Goal: Information Seeking & Learning: Learn about a topic

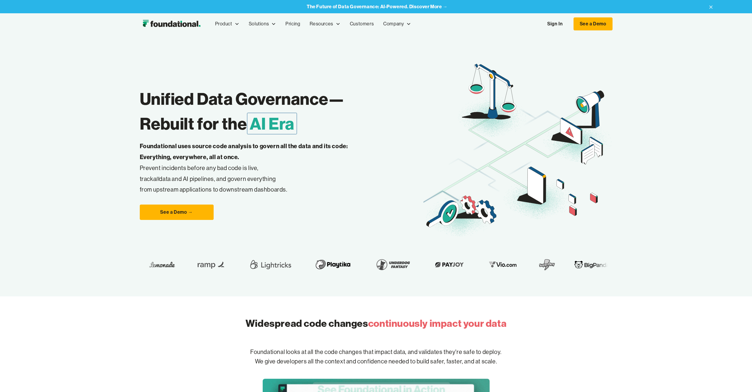
click at [556, 25] on link "Sign In" at bounding box center [554, 24] width 27 height 12
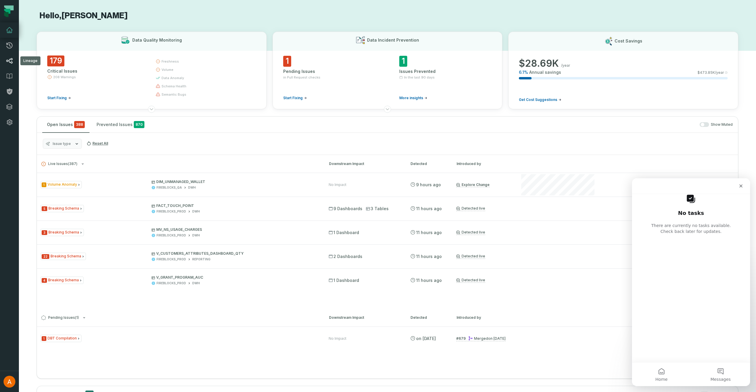
click at [13, 62] on link "Lineage" at bounding box center [9, 60] width 19 height 15
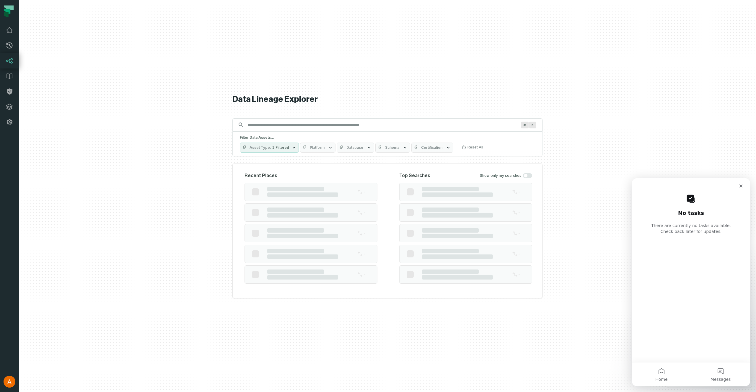
click at [292, 127] on input "Discovery Provider cmdk menu" at bounding box center [382, 124] width 277 height 9
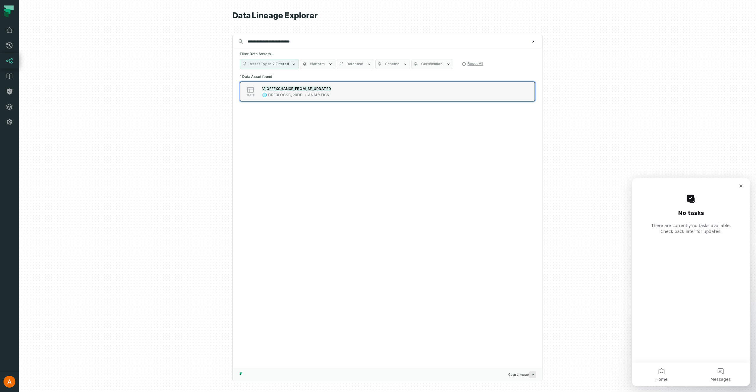
type input "**********"
click at [294, 88] on mark "V_OFFEXCHANGE_FROM_SF_UPDATED" at bounding box center [296, 89] width 69 height 4
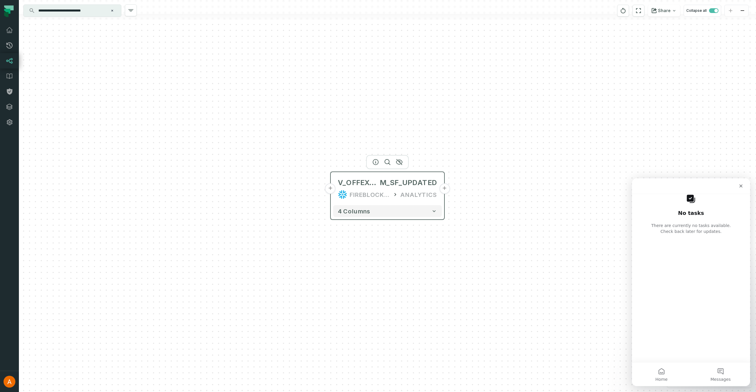
click at [331, 190] on button "+" at bounding box center [330, 188] width 11 height 11
click at [444, 192] on button "+" at bounding box center [444, 188] width 11 height 11
